Goal: Task Accomplishment & Management: Complete application form

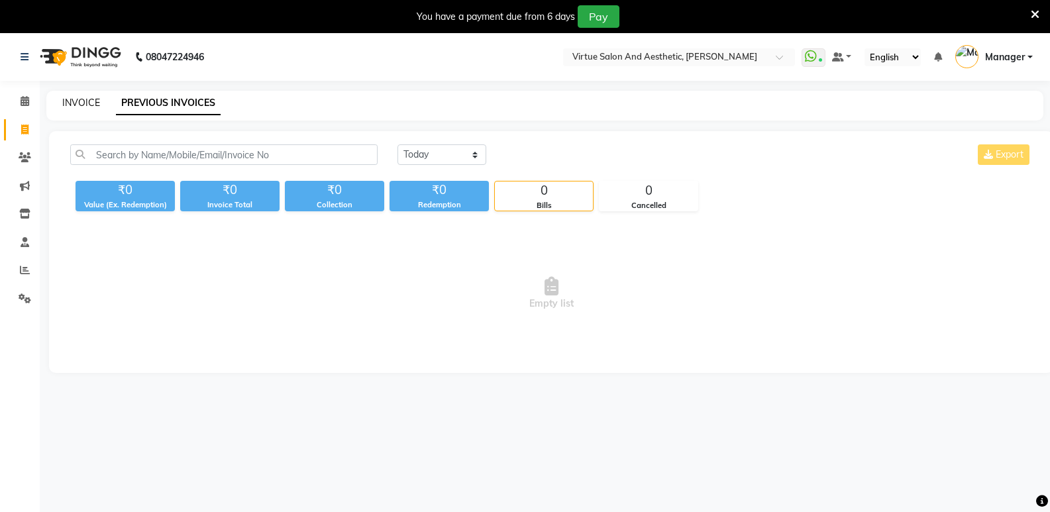
click at [87, 101] on link "INVOICE" at bounding box center [81, 103] width 38 height 12
select select "service"
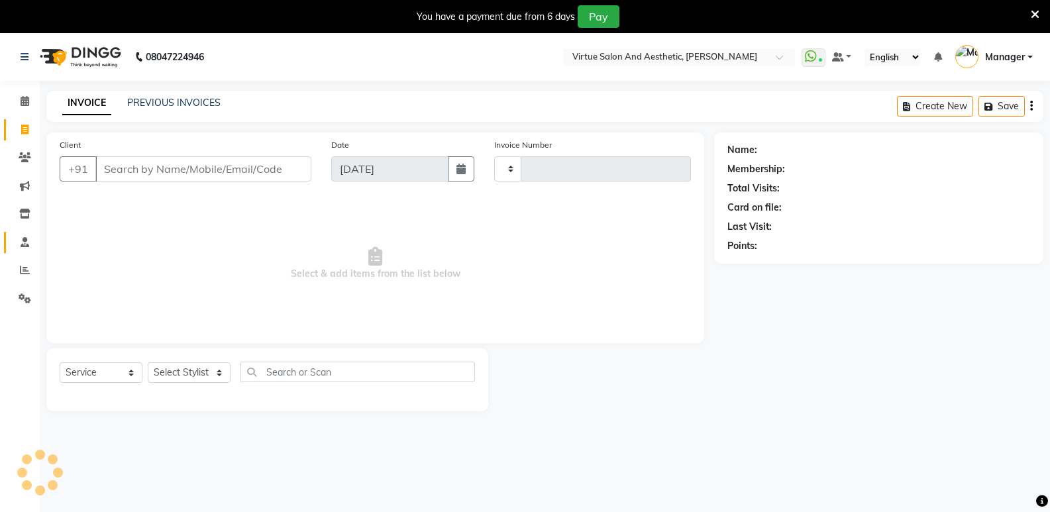
type input "1070"
select select "4611"
click at [178, 374] on select "Select Stylist ADMIN [PERSON_NAME] [PERSON_NAME] CATHELIN DIVYA [PERSON_NAME] M…" at bounding box center [189, 373] width 83 height 21
select select "49472"
click at [148, 363] on select "Select Stylist ADMIN [PERSON_NAME] [PERSON_NAME] CATHELIN DIVYA [PERSON_NAME] M…" at bounding box center [189, 373] width 83 height 21
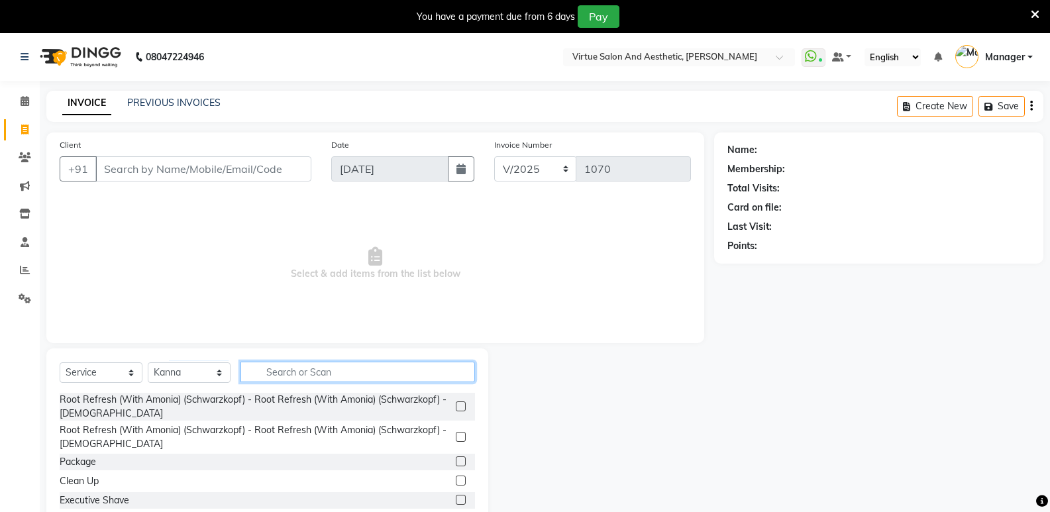
click at [314, 374] on input "text" at bounding box center [358, 372] width 235 height 21
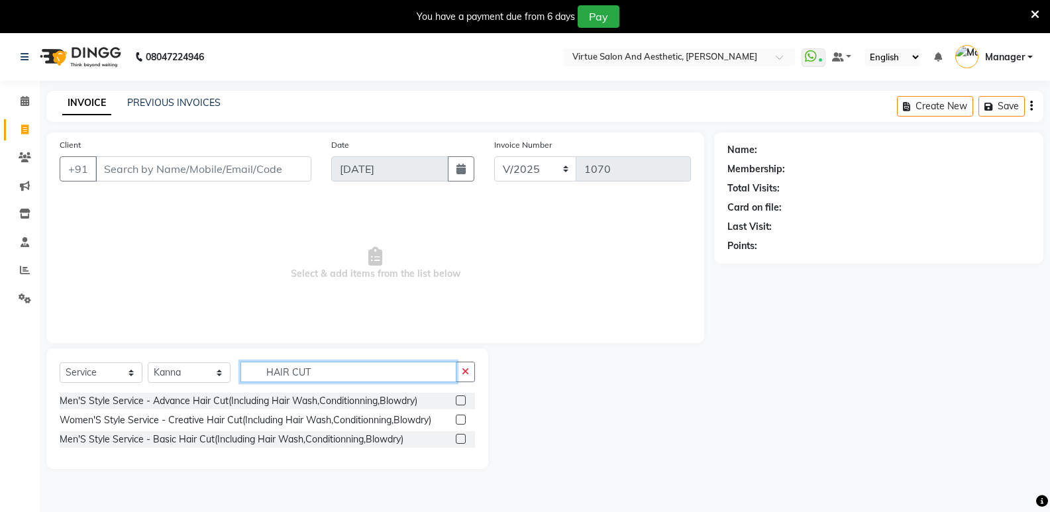
type input "HAIR CUT"
click at [463, 416] on label at bounding box center [461, 420] width 10 height 10
click at [463, 416] on input "checkbox" at bounding box center [460, 420] width 9 height 9
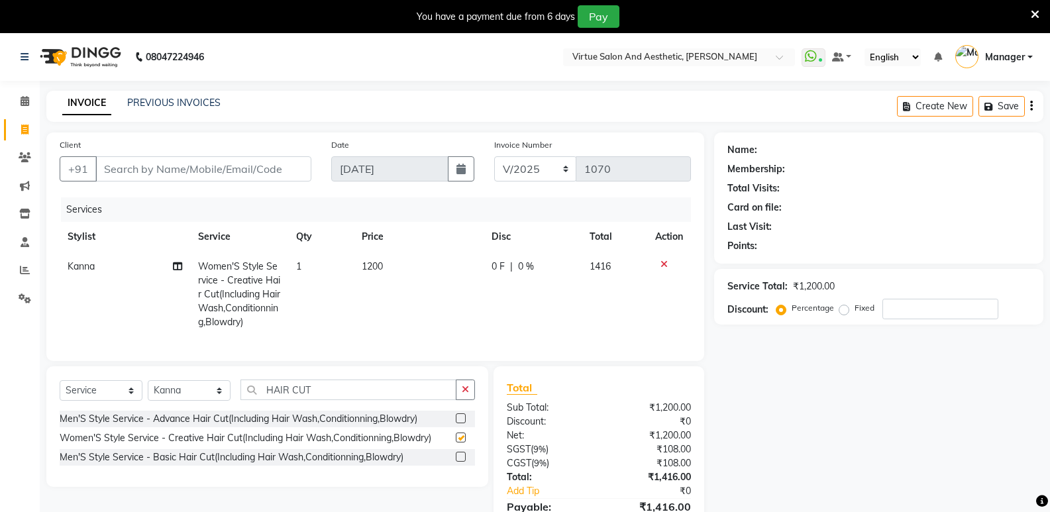
checkbox input "false"
click at [473, 397] on button "button" at bounding box center [465, 390] width 19 height 21
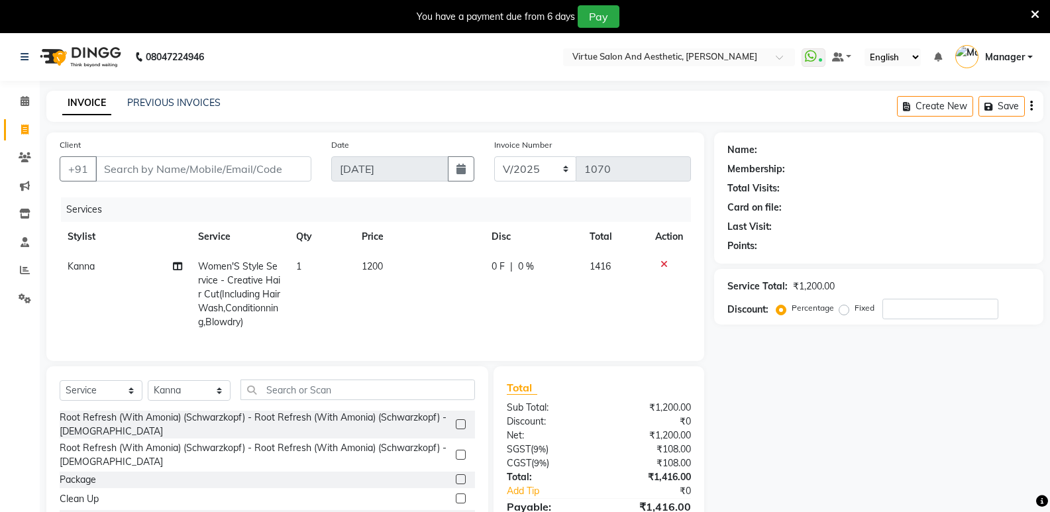
click at [405, 260] on td "1200" at bounding box center [419, 294] width 131 height 85
select select "49472"
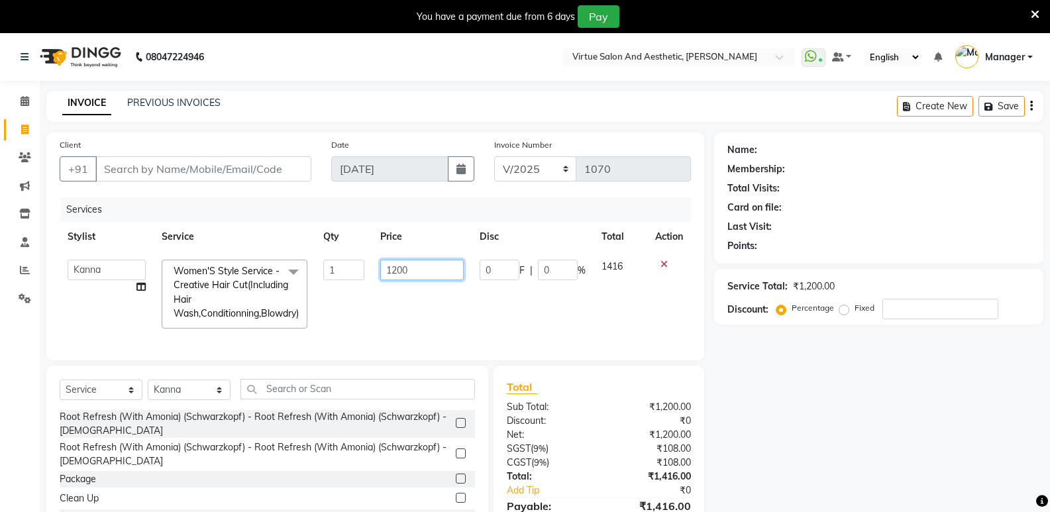
click at [421, 269] on input "1200" at bounding box center [421, 270] width 83 height 21
type input "1500"
click at [199, 380] on div "Select Service Product Membership Package Voucher Prepaid Gift Card Select Styl…" at bounding box center [267, 464] width 442 height 196
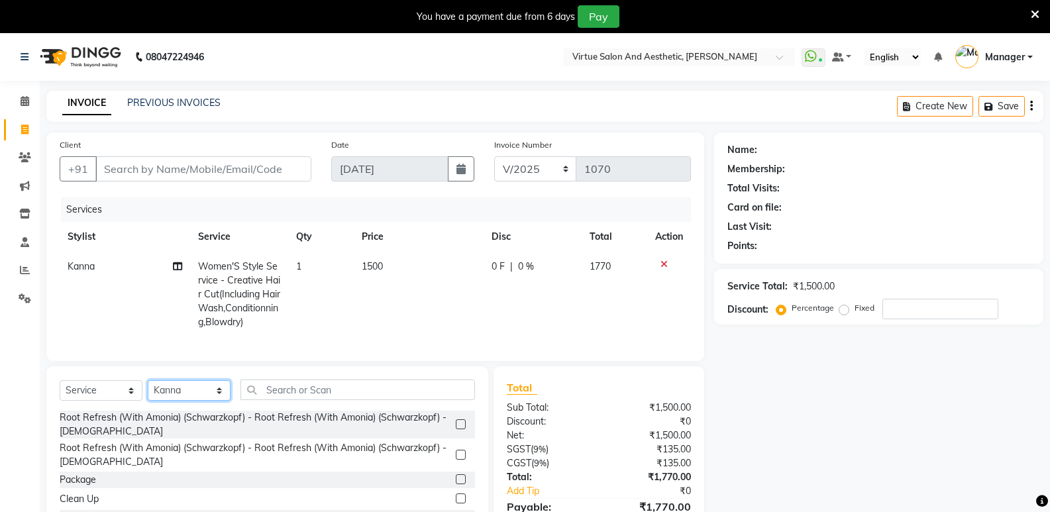
select select "90671"
click at [148, 390] on select "Select Stylist ADMIN [PERSON_NAME] [PERSON_NAME] CATHELIN DIVYA [PERSON_NAME] M…" at bounding box center [189, 390] width 83 height 21
click at [376, 400] on input "text" at bounding box center [358, 390] width 235 height 21
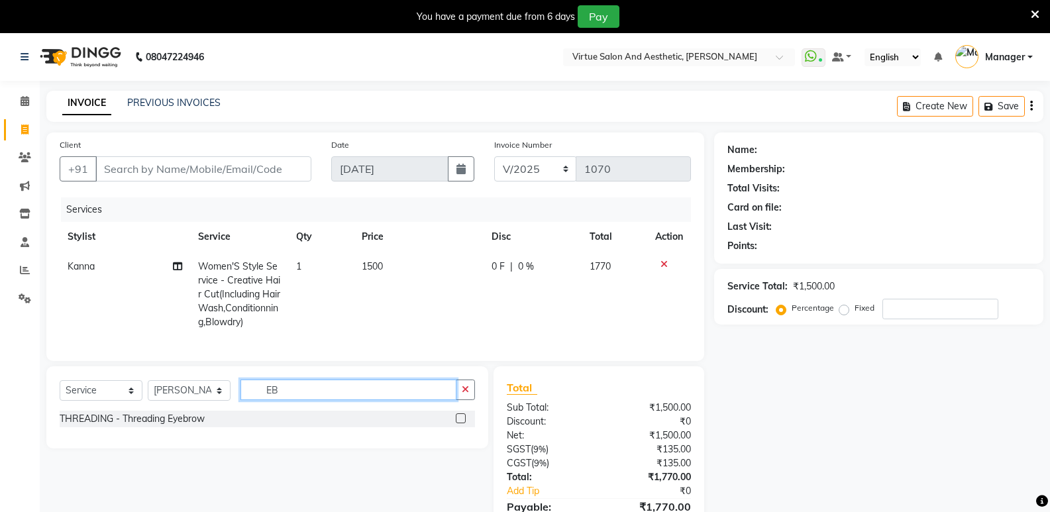
type input "EB"
click at [465, 423] on label at bounding box center [461, 419] width 10 height 10
click at [465, 423] on input "checkbox" at bounding box center [460, 419] width 9 height 9
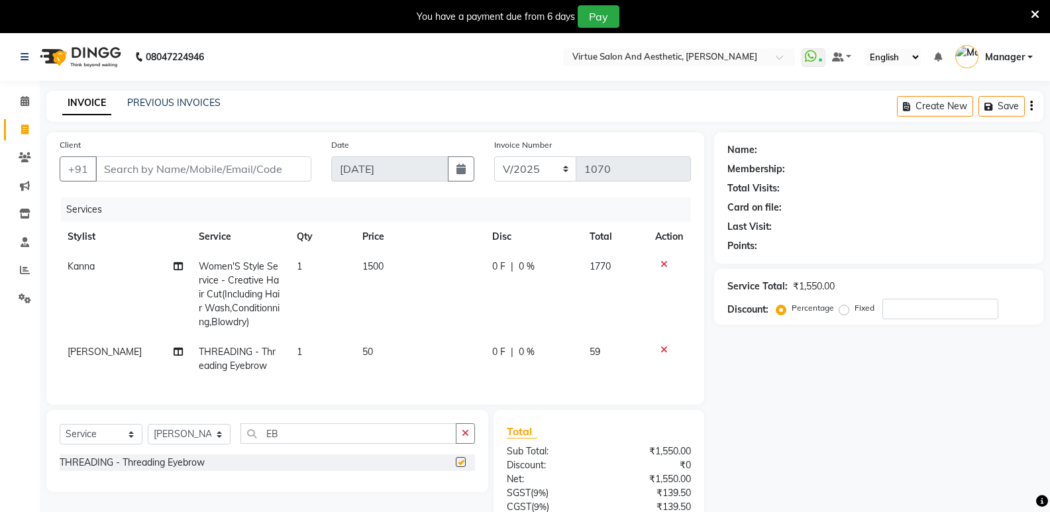
checkbox input "false"
click at [463, 444] on button "button" at bounding box center [465, 433] width 19 height 21
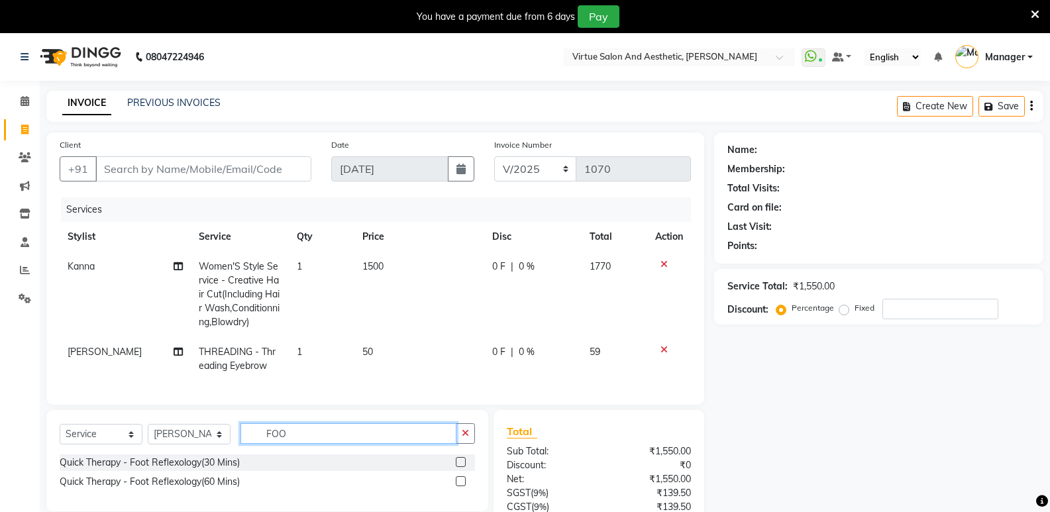
scroll to position [123, 0]
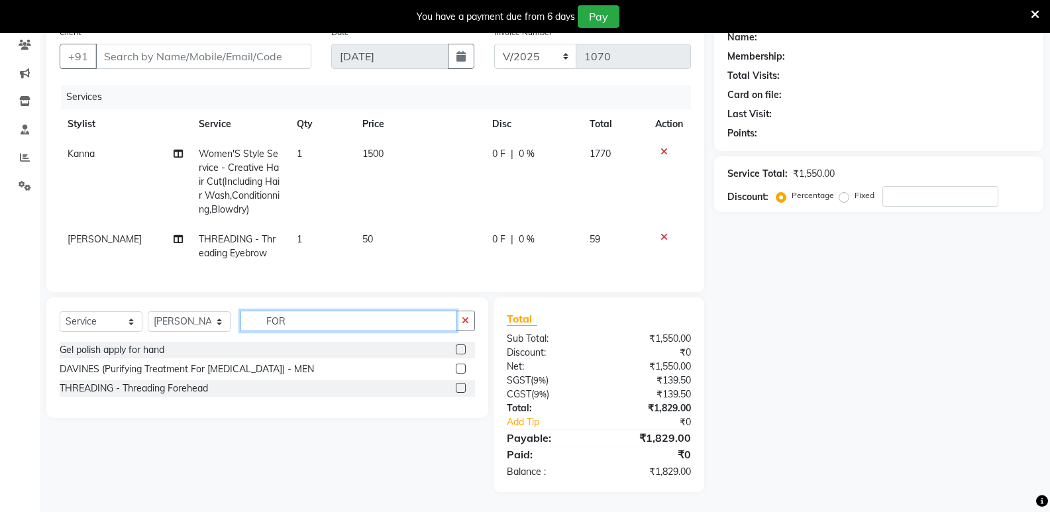
type input "FOR"
click at [457, 387] on label at bounding box center [461, 388] width 10 height 10
click at [457, 387] on input "checkbox" at bounding box center [460, 388] width 9 height 9
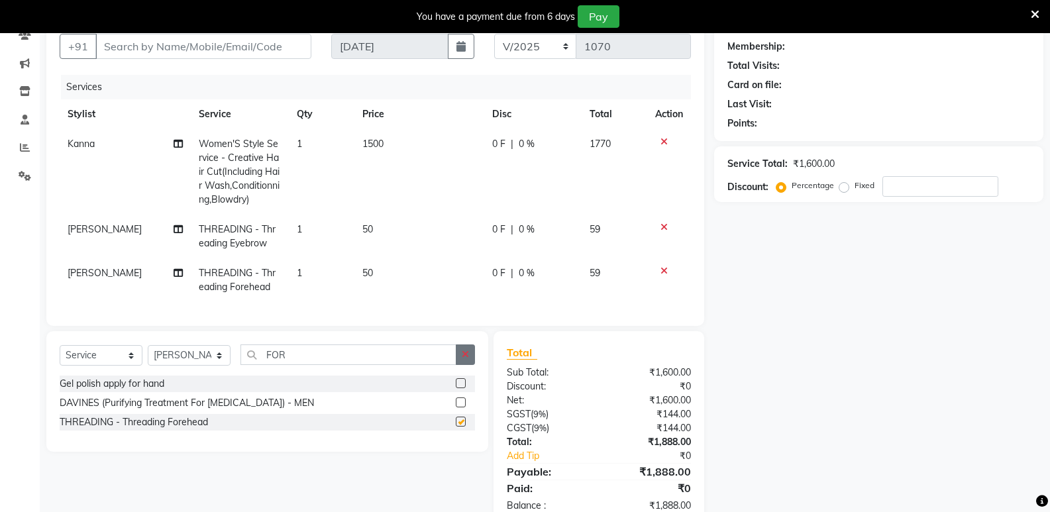
checkbox input "false"
click at [473, 361] on button "button" at bounding box center [465, 355] width 19 height 21
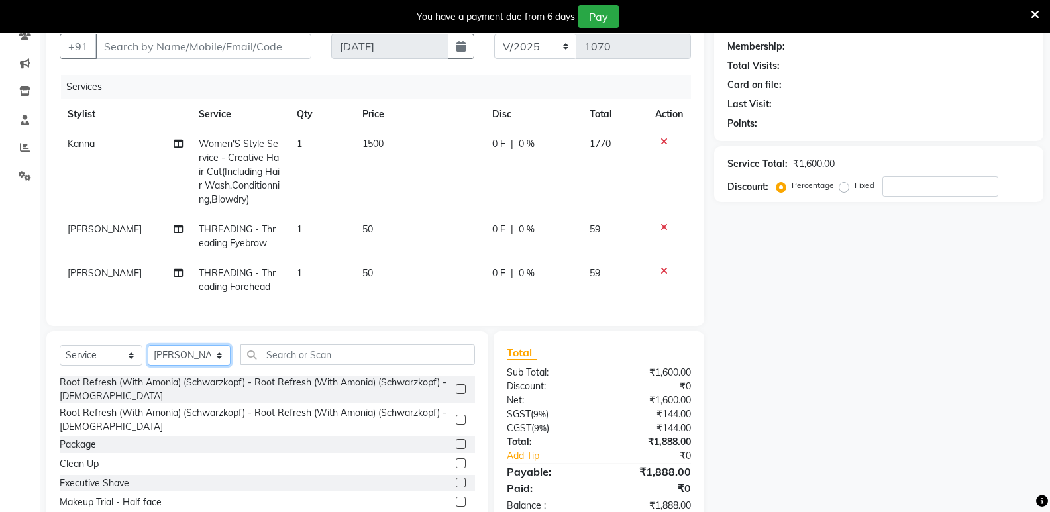
click at [172, 366] on select "Select Stylist ADMIN [PERSON_NAME] [PERSON_NAME] CATHELIN DIVYA [PERSON_NAME] M…" at bounding box center [189, 355] width 83 height 21
select select "90679"
click at [148, 355] on select "Select Stylist ADMIN [PERSON_NAME] [PERSON_NAME] CATHELIN DIVYA [PERSON_NAME] M…" at bounding box center [189, 355] width 83 height 21
click at [386, 362] on input "text" at bounding box center [358, 355] width 235 height 21
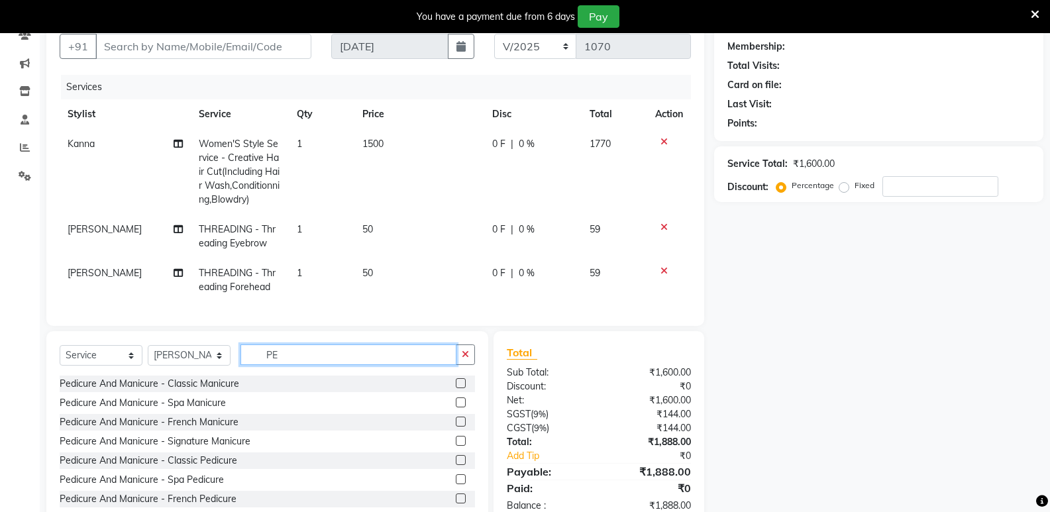
type input "P"
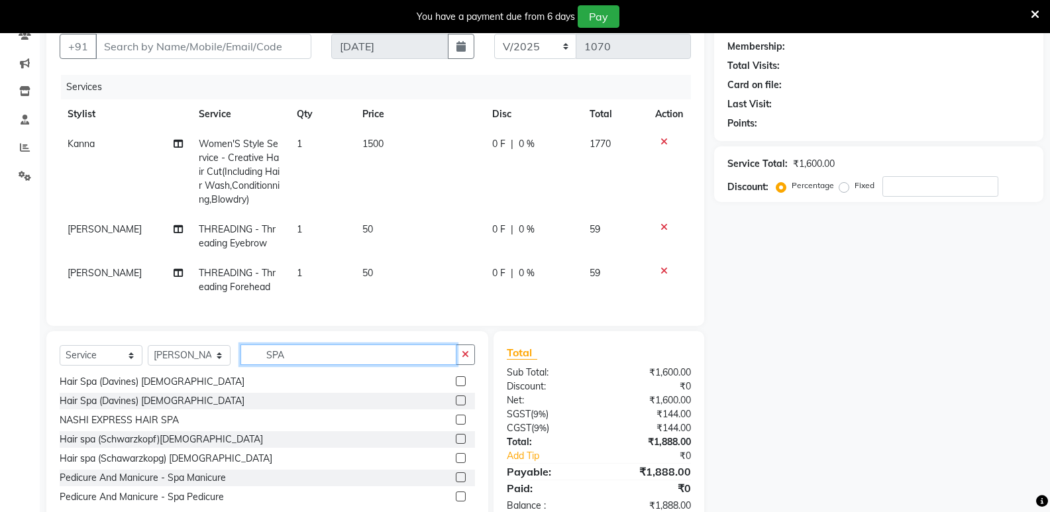
scroll to position [167, 0]
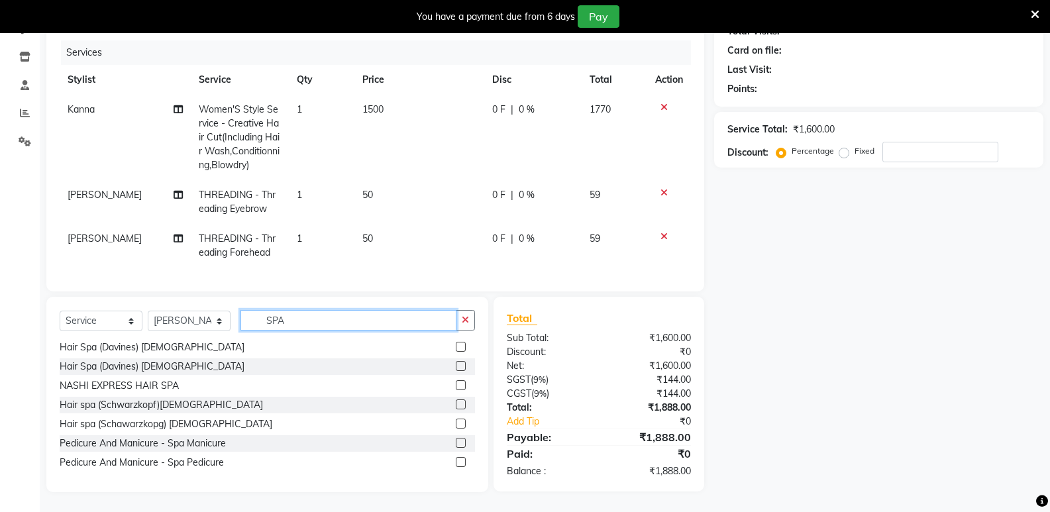
type input "SPA"
click at [456, 458] on label at bounding box center [461, 462] width 10 height 10
click at [456, 459] on input "checkbox" at bounding box center [460, 463] width 9 height 9
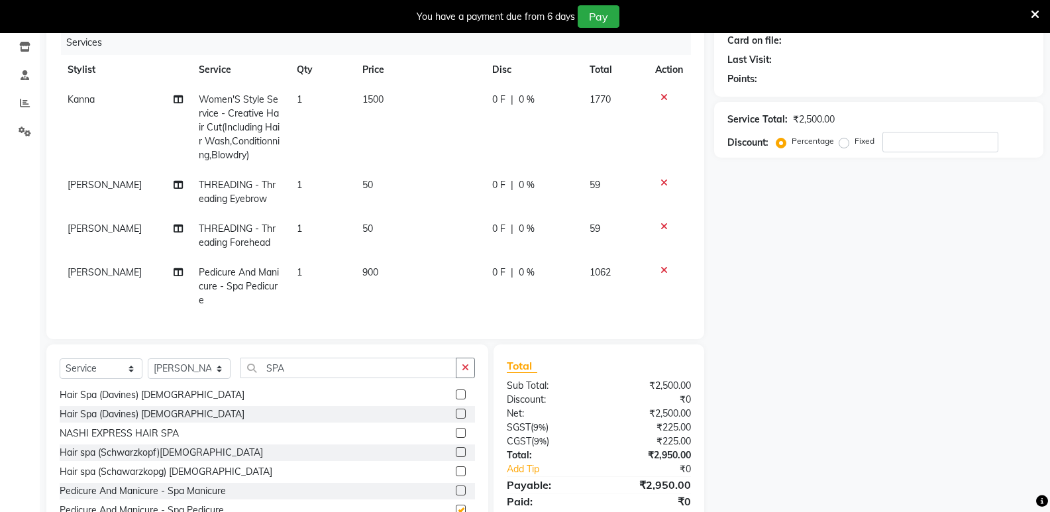
checkbox input "false"
click at [420, 276] on td "900" at bounding box center [420, 287] width 130 height 58
select select "90679"
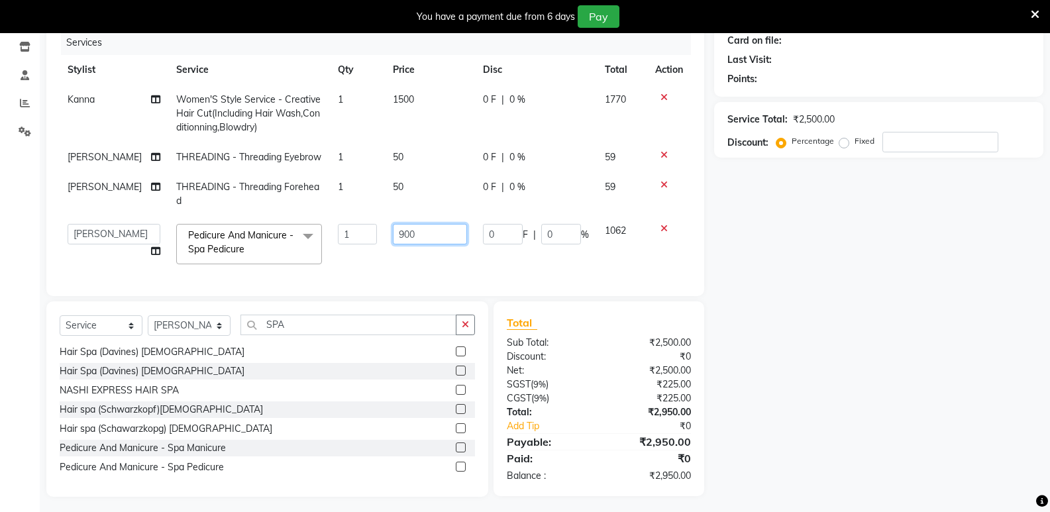
click at [435, 245] on input "900" at bounding box center [430, 234] width 74 height 21
type input "950"
click at [754, 319] on div "Name: Membership: Total Visits: Card on file: Last Visit: Points: Service Total…" at bounding box center [883, 232] width 339 height 532
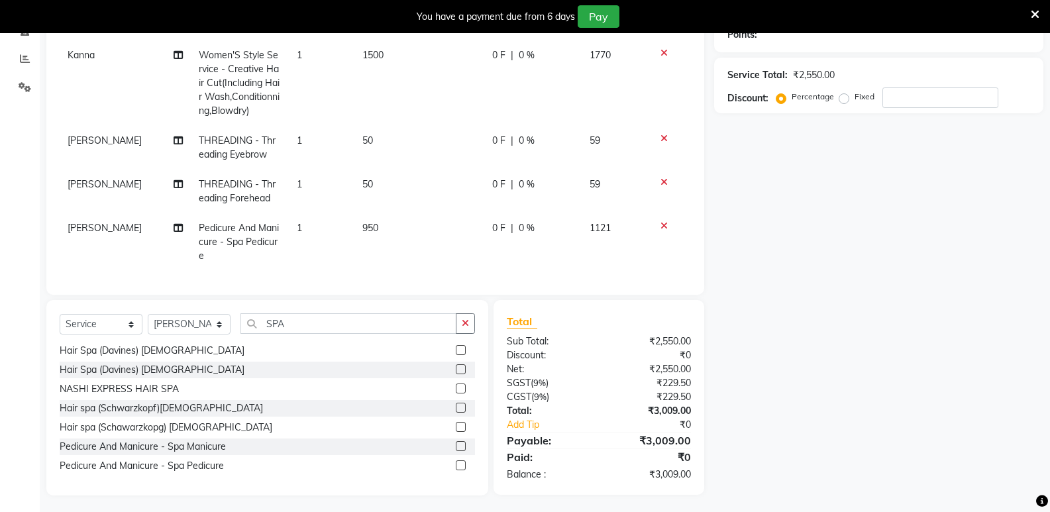
scroll to position [225, 0]
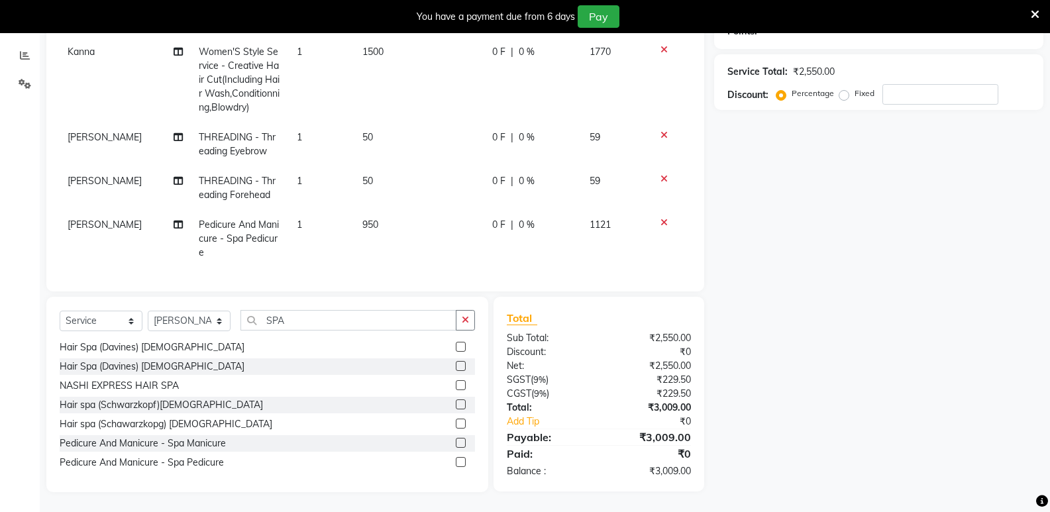
click at [818, 312] on div "Name: Membership: Total Visits: Card on file: Last Visit: Points: Service Total…" at bounding box center [883, 205] width 339 height 575
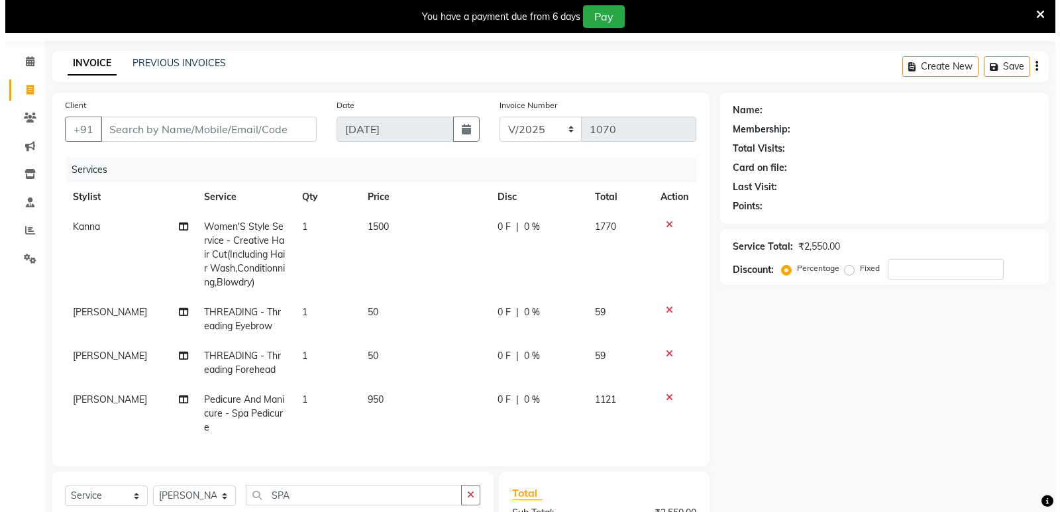
scroll to position [26, 0]
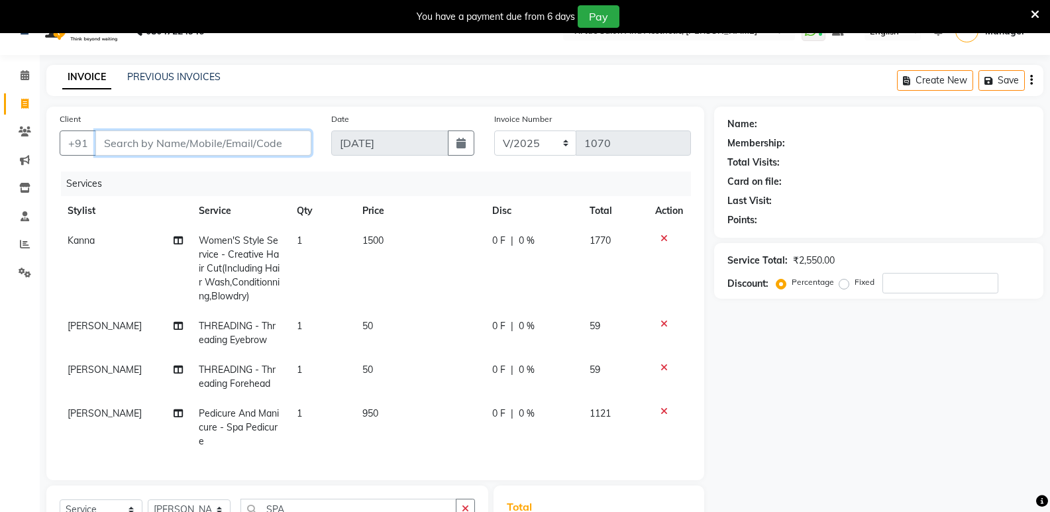
click at [205, 143] on input "Client" at bounding box center [203, 143] width 216 height 25
type input "9"
type input "0"
type input "9225065126"
click at [281, 156] on div "Client [PHONE_NUMBER] Add Client" at bounding box center [186, 139] width 272 height 54
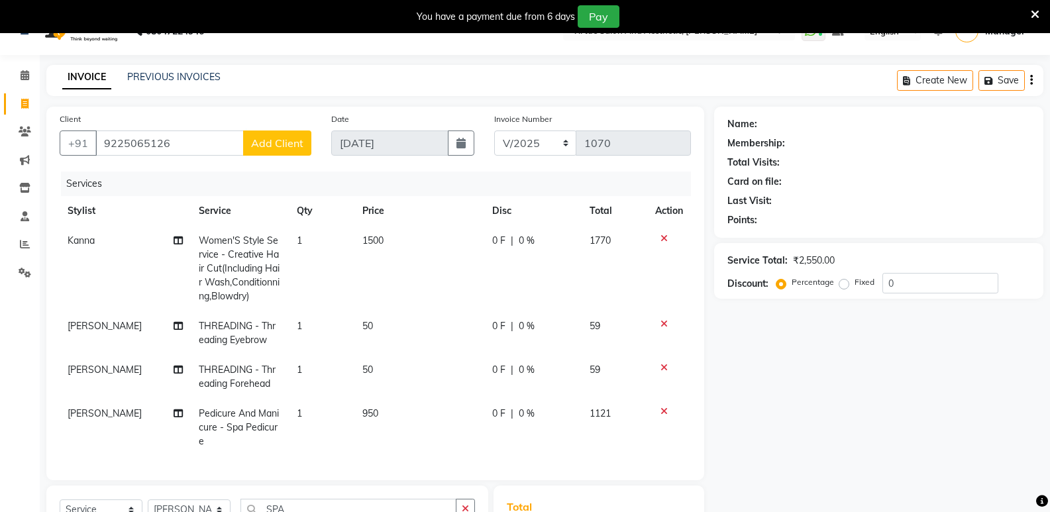
click at [289, 146] on span "Add Client" at bounding box center [277, 143] width 52 height 13
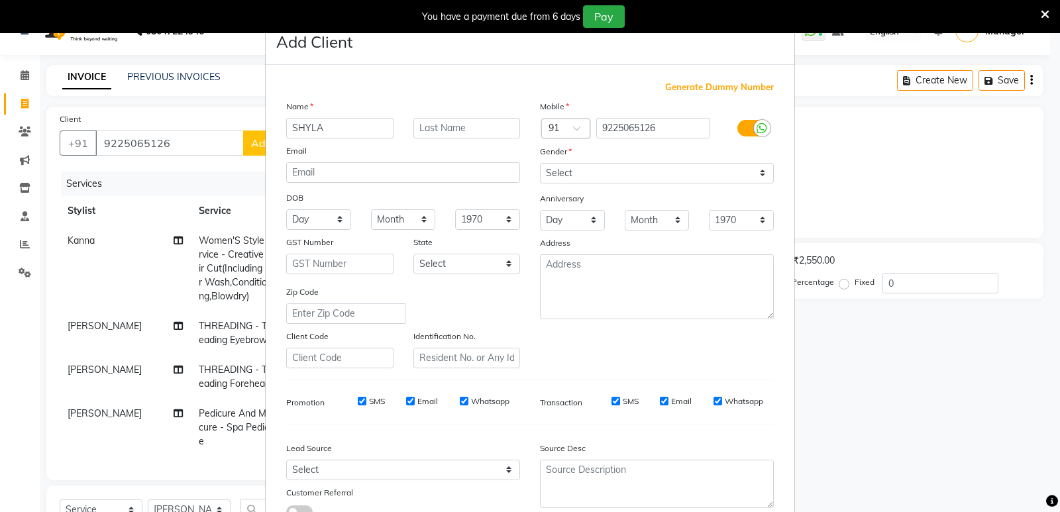
type input "SHYLA"
click at [594, 180] on select "Select [DEMOGRAPHIC_DATA] [DEMOGRAPHIC_DATA] Other Prefer Not To Say" at bounding box center [657, 173] width 234 height 21
select select "[DEMOGRAPHIC_DATA]"
click at [540, 163] on select "Select [DEMOGRAPHIC_DATA] [DEMOGRAPHIC_DATA] Other Prefer Not To Say" at bounding box center [657, 173] width 234 height 21
click at [451, 467] on select "Select Walk-in Referral Internet Friend Word of Mouth Advertisement Facebook Ju…" at bounding box center [403, 470] width 234 height 21
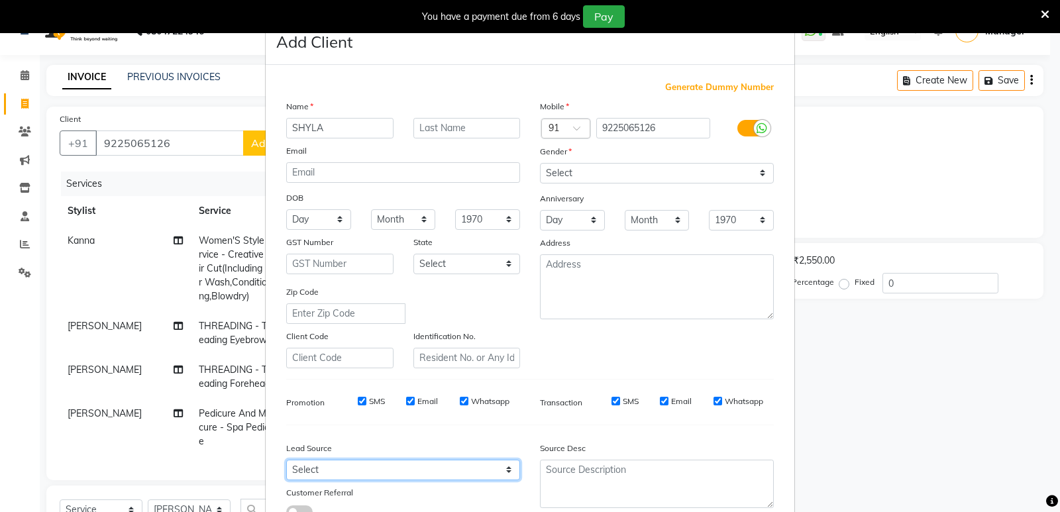
select select "31236"
click at [286, 460] on select "Select Walk-in Referral Internet Friend Word of Mouth Advertisement Facebook Ju…" at bounding box center [403, 470] width 234 height 21
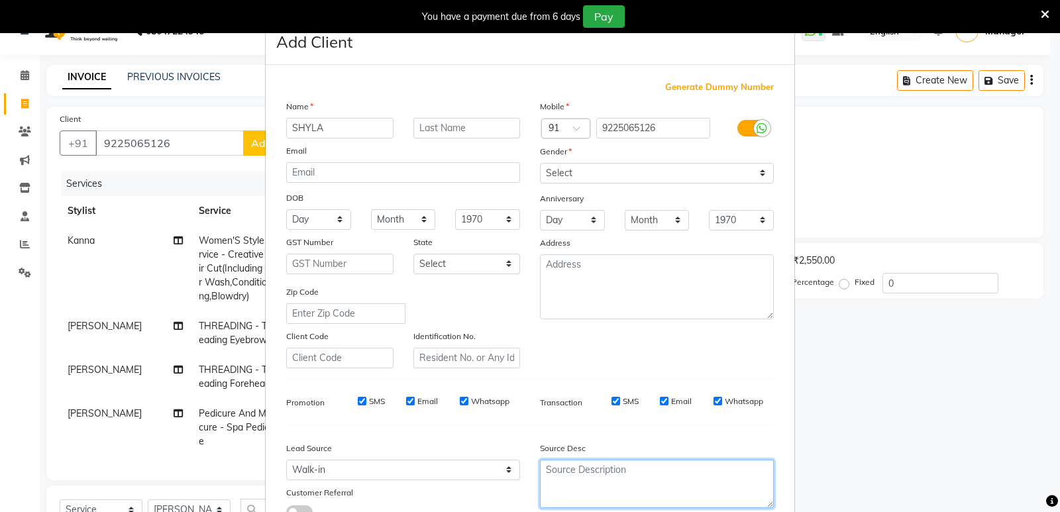
click at [616, 492] on textarea at bounding box center [657, 484] width 234 height 48
type textarea "S"
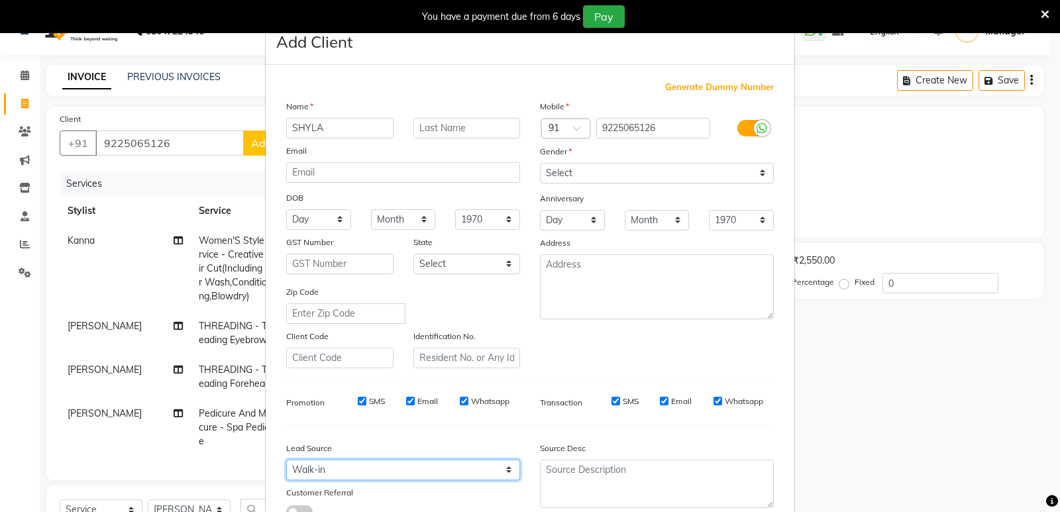
click at [409, 467] on select "Select Walk-in Referral Internet Friend Word of Mouth Advertisement Facebook Ju…" at bounding box center [403, 470] width 234 height 21
select select "31244"
click at [286, 460] on select "Select Walk-in Referral Internet Friend Word of Mouth Advertisement Facebook Ju…" at bounding box center [403, 470] width 234 height 21
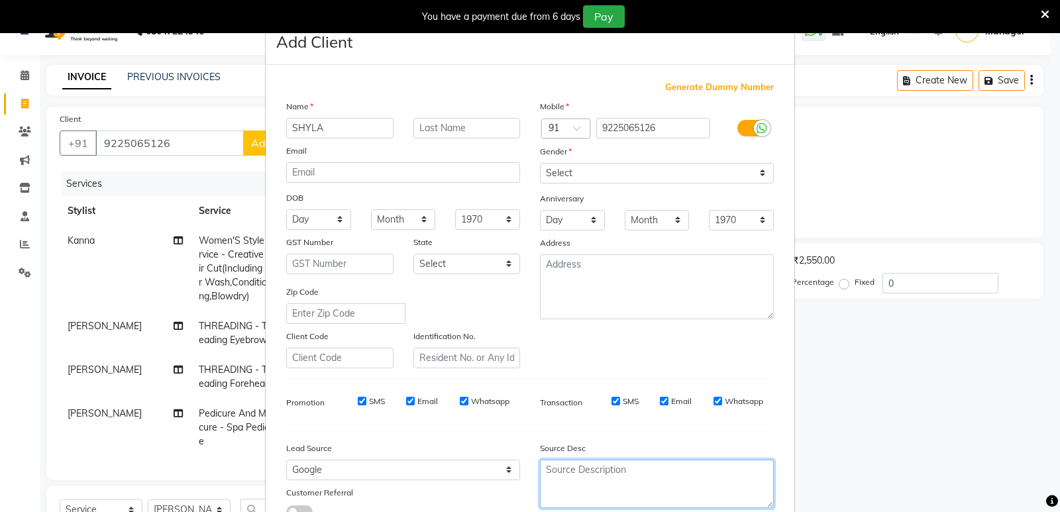
click at [563, 467] on textarea at bounding box center [657, 484] width 234 height 48
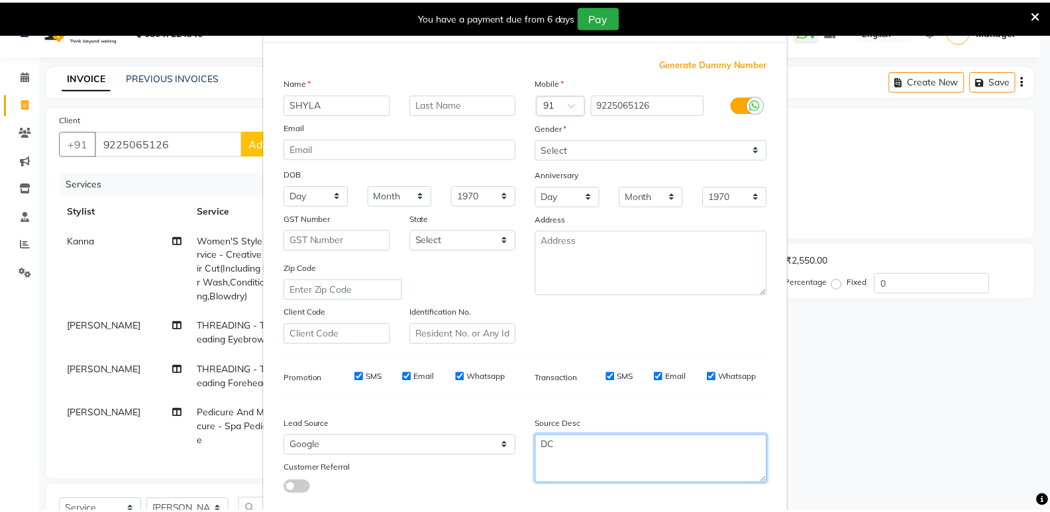
scroll to position [66, 0]
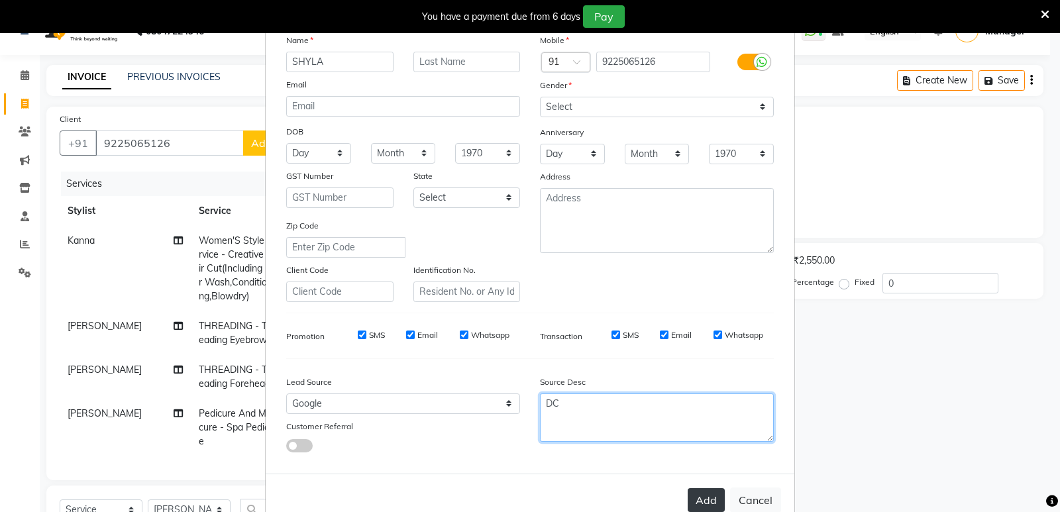
type textarea "DC"
click at [700, 494] on button "Add" at bounding box center [706, 500] width 37 height 24
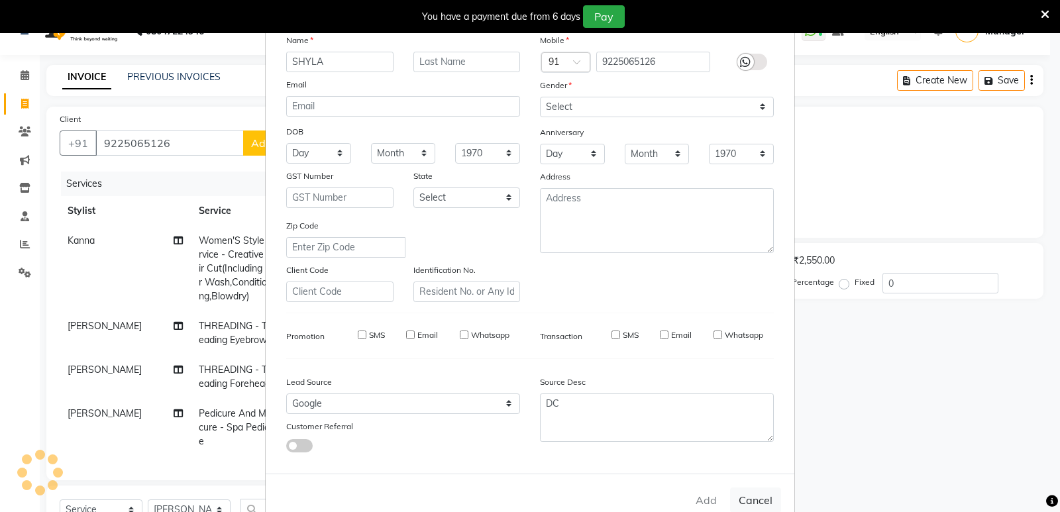
type input "92******26"
select select
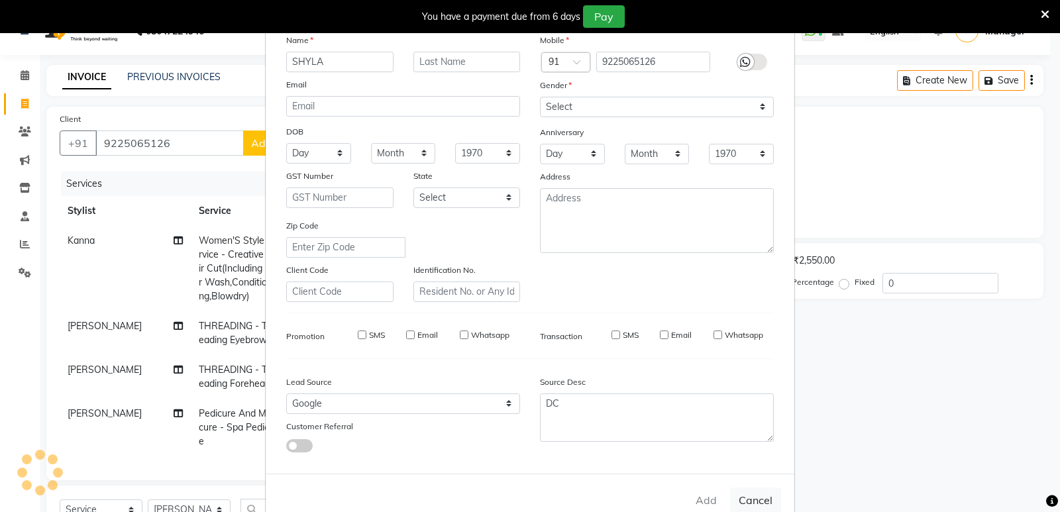
select select
checkbox input "false"
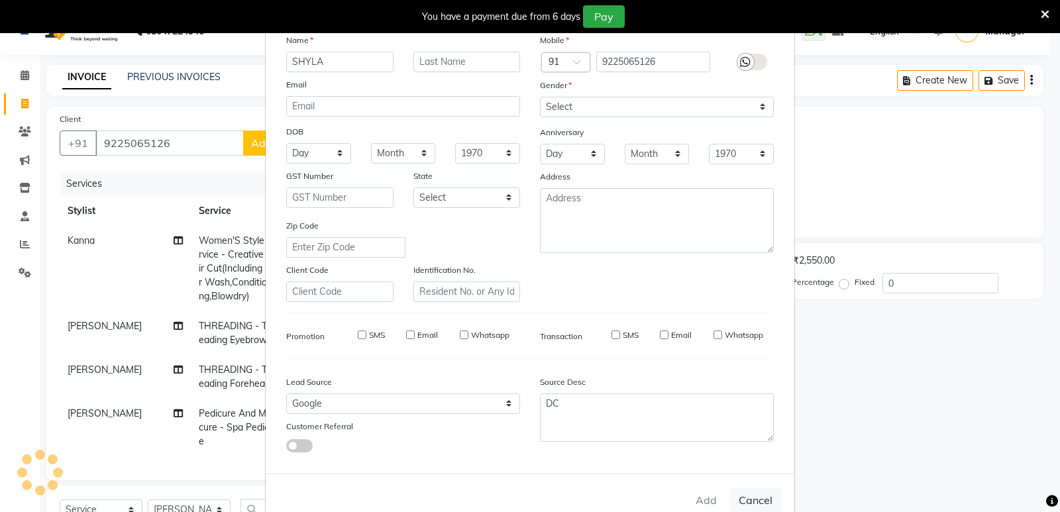
checkbox input "false"
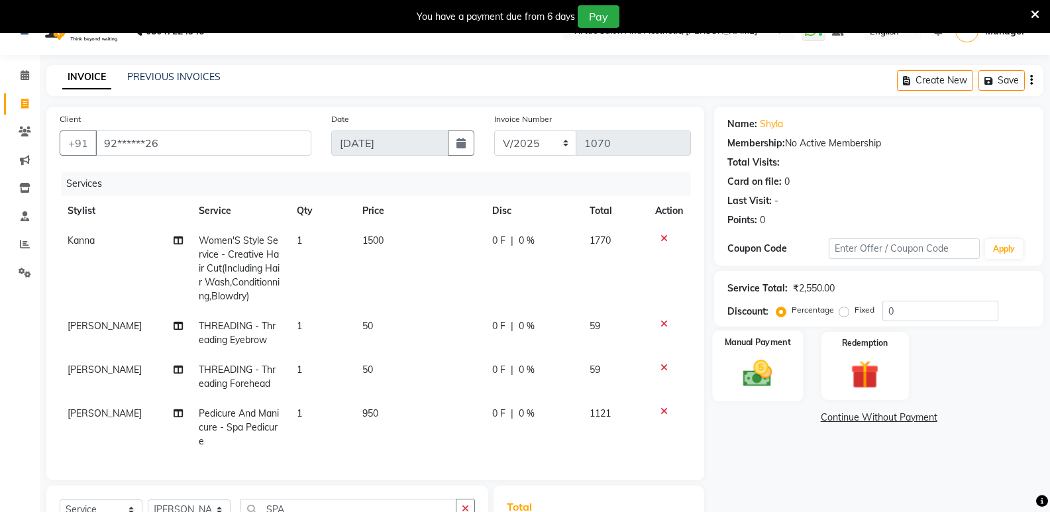
click at [775, 378] on img at bounding box center [757, 374] width 47 height 34
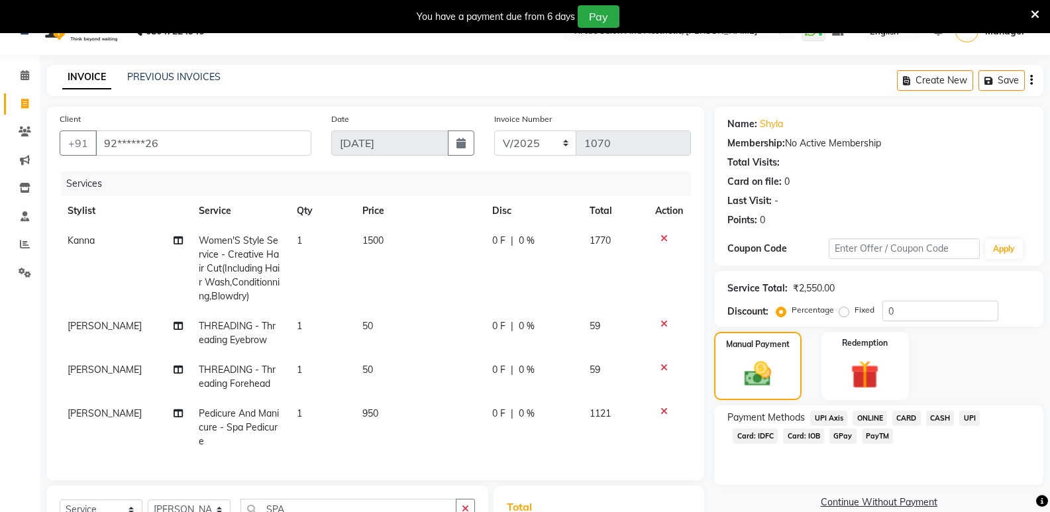
click at [870, 418] on span "ONLINE" at bounding box center [870, 418] width 34 height 15
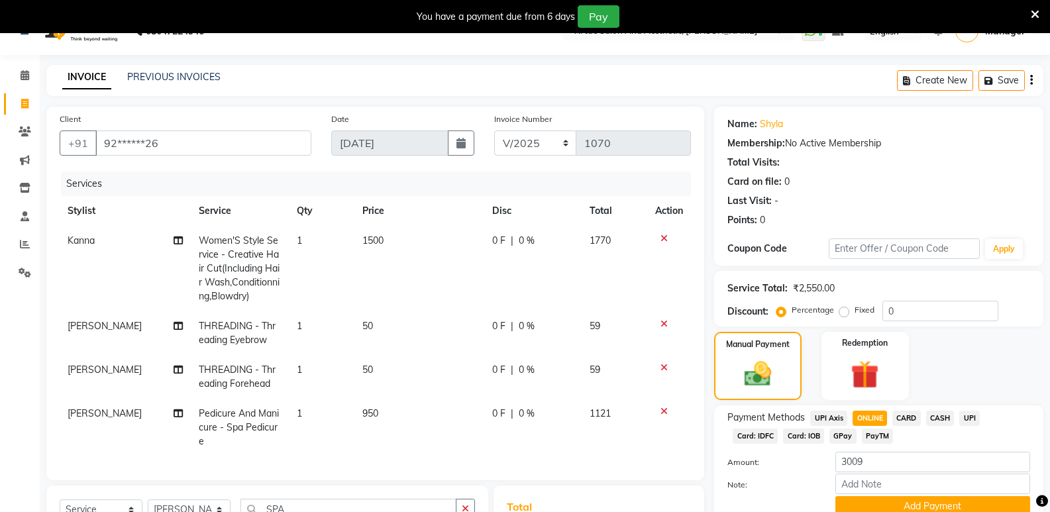
click at [942, 420] on span "CASH" at bounding box center [941, 418] width 28 height 15
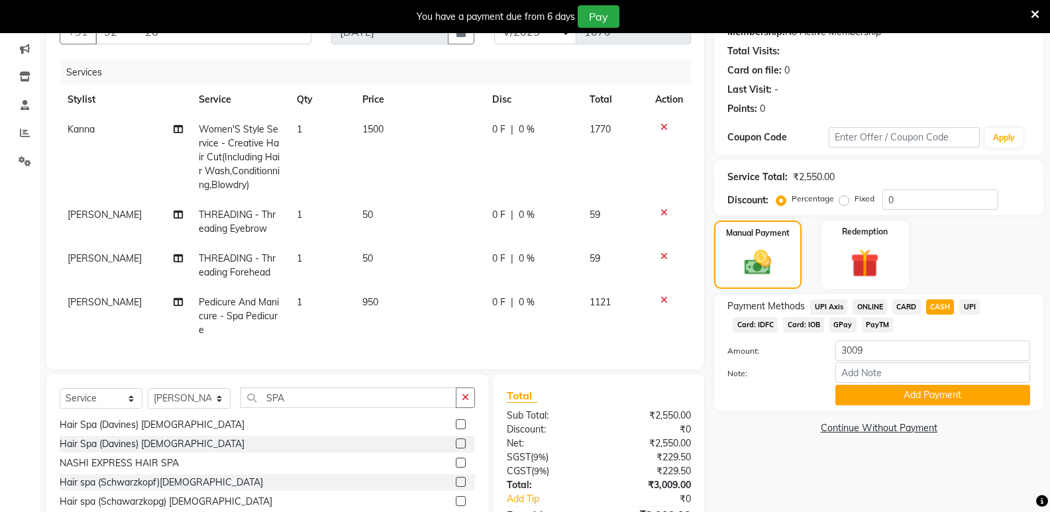
scroll to position [158, 0]
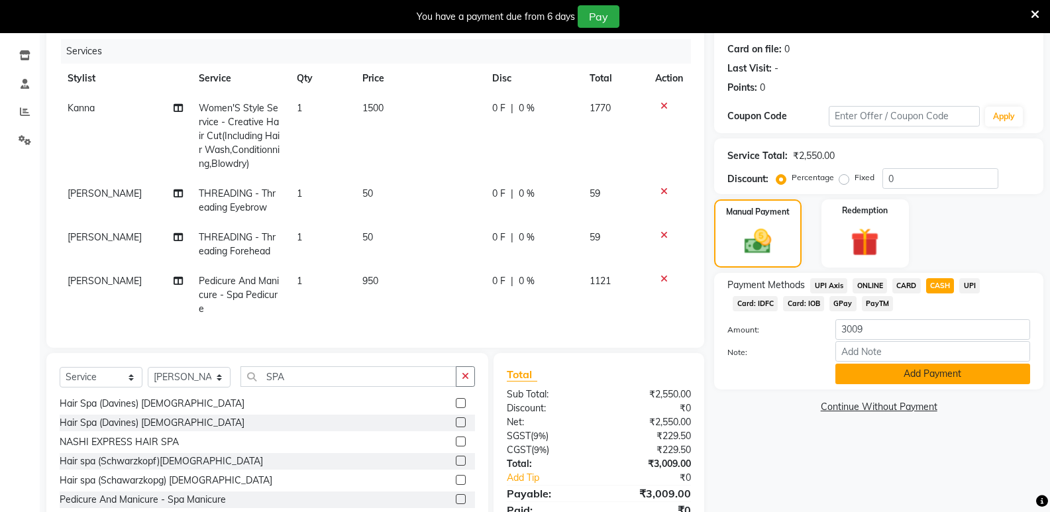
click at [929, 382] on button "Add Payment" at bounding box center [933, 374] width 195 height 21
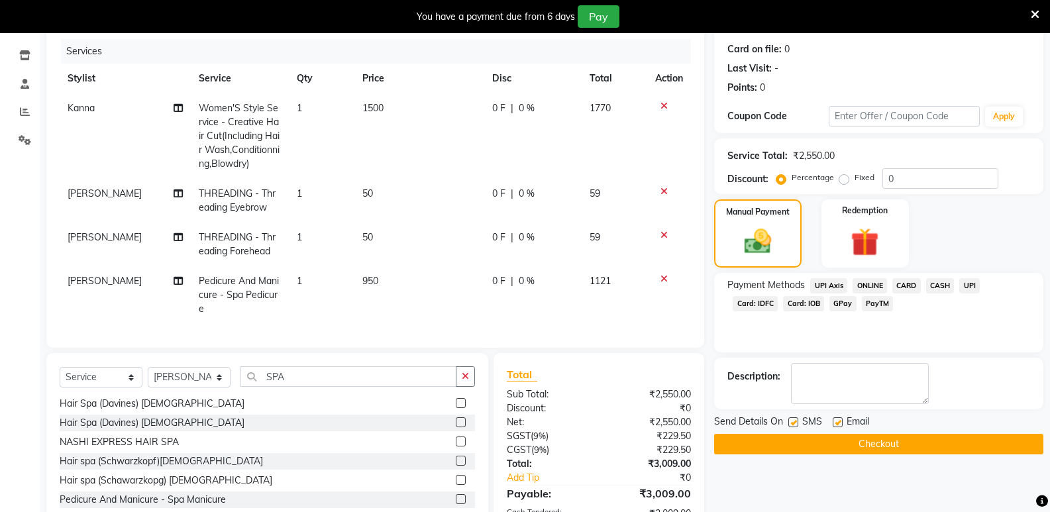
click at [907, 445] on button "Checkout" at bounding box center [878, 444] width 329 height 21
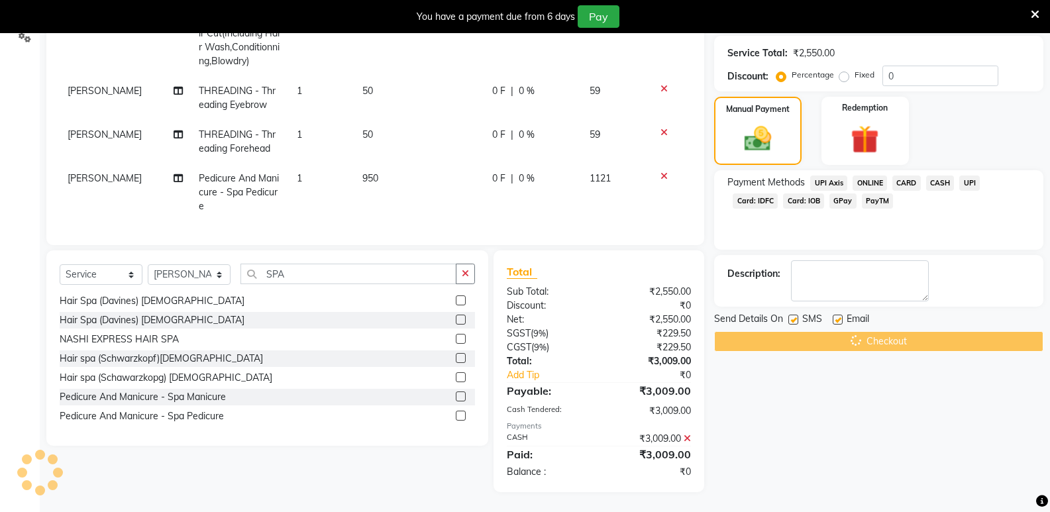
scroll to position [271, 0]
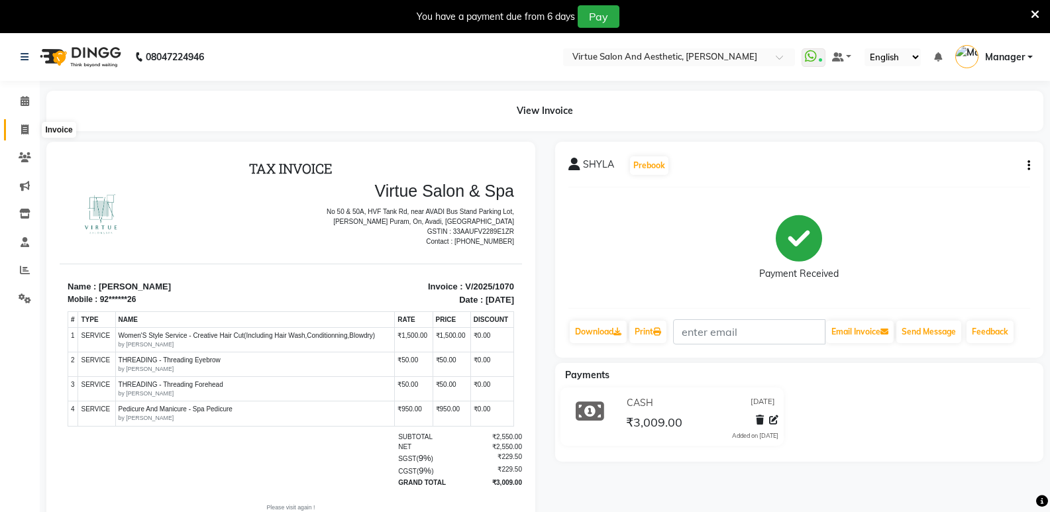
click at [32, 129] on span at bounding box center [24, 130] width 23 height 15
select select "service"
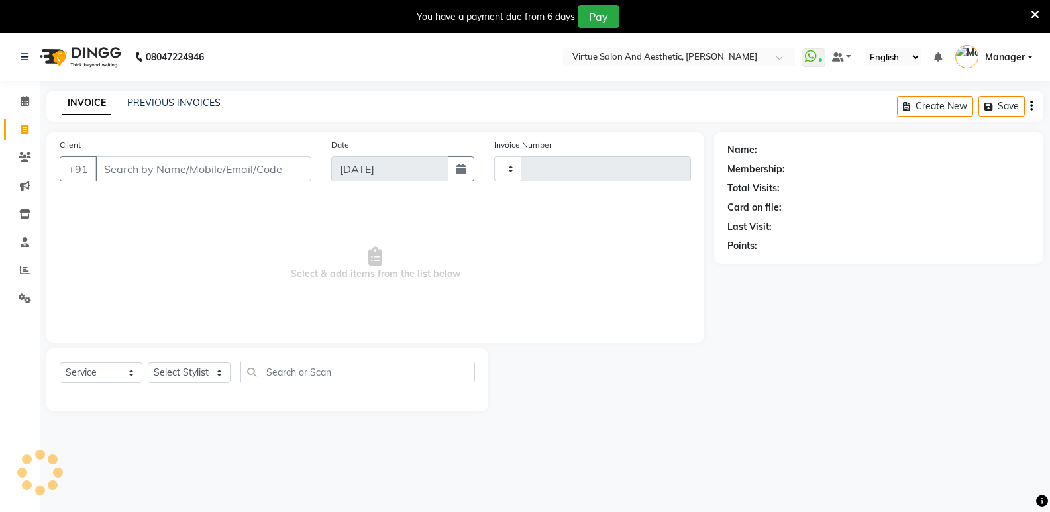
scroll to position [33, 0]
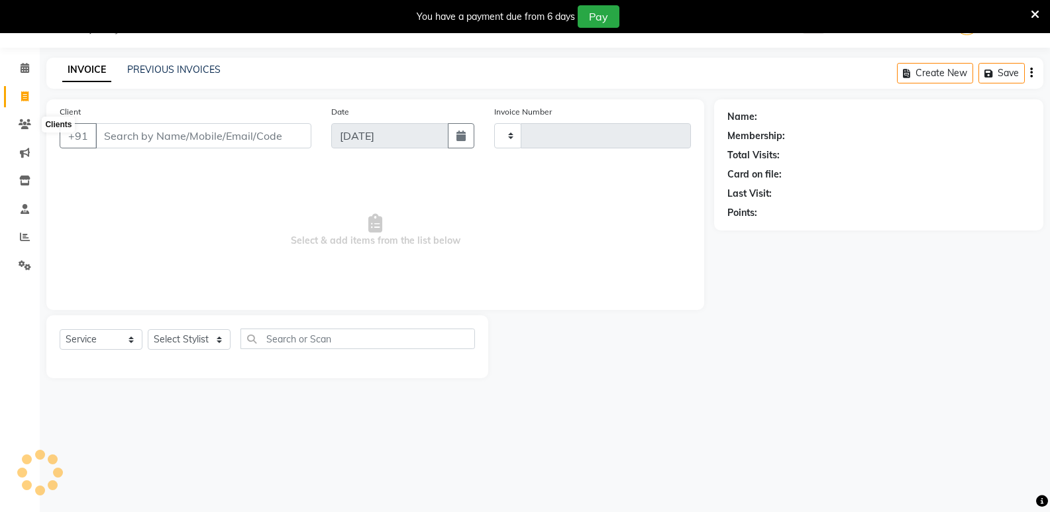
type input "1071"
select select "4611"
click at [232, 144] on input "Client" at bounding box center [203, 135] width 216 height 25
click at [182, 342] on select "Select Stylist ADMIN [PERSON_NAME] [PERSON_NAME] CATHELIN DIVYA [PERSON_NAME] M…" at bounding box center [189, 339] width 83 height 21
